Goal: Find specific page/section: Find specific page/section

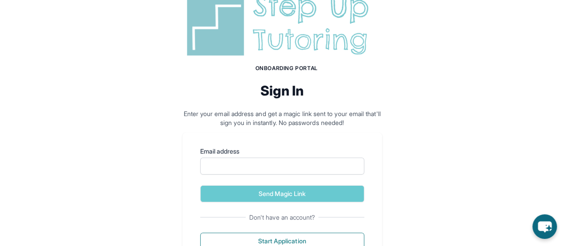
scroll to position [45, 0]
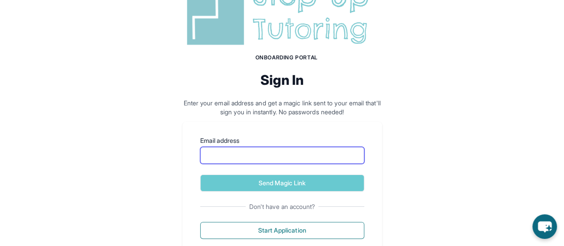
click at [267, 154] on input "Email address" at bounding box center [282, 155] width 164 height 17
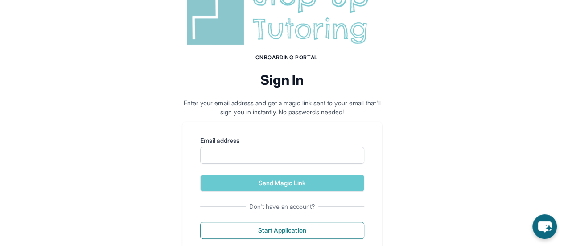
click at [187, 117] on div "Onboarding Portal Sign In Enter your email address and get a magic link sent to…" at bounding box center [282, 114] width 564 height 319
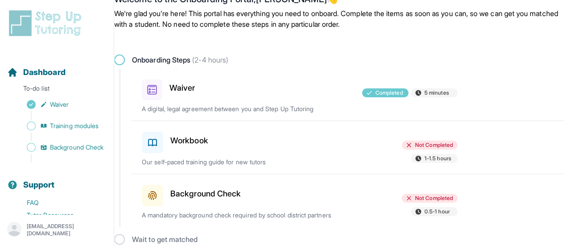
scroll to position [40, 0]
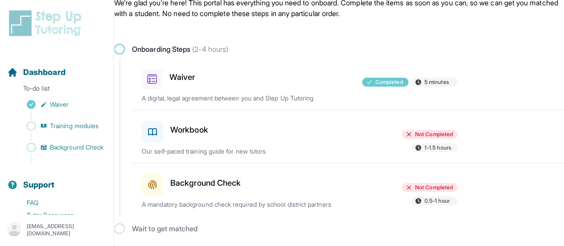
click at [253, 129] on div at bounding box center [299, 129] width 102 height 25
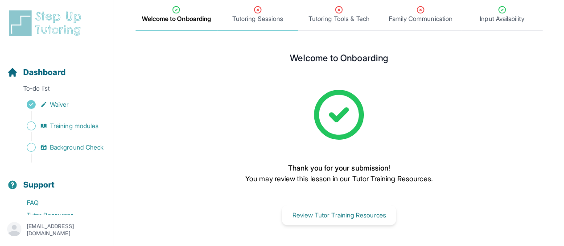
click at [254, 20] on span "Tutoring Sessions" at bounding box center [257, 18] width 51 height 9
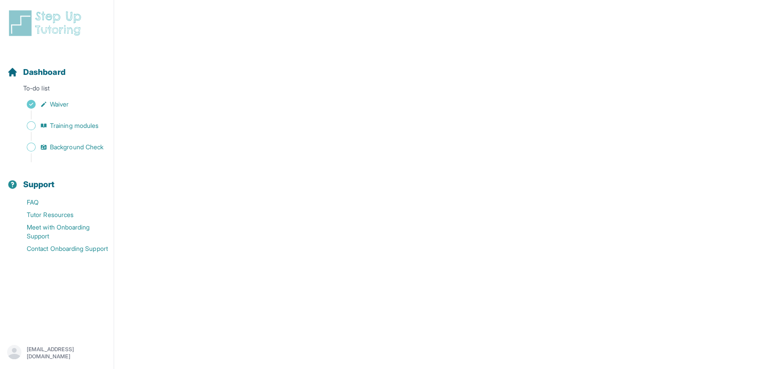
scroll to position [357, 0]
